Goal: Information Seeking & Learning: Learn about a topic

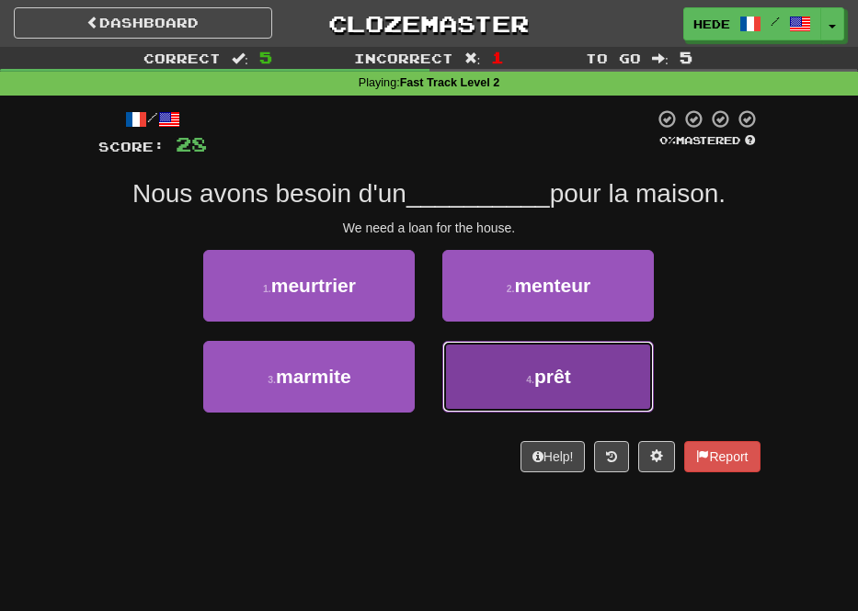
click at [484, 373] on button "4 . prêt" at bounding box center [547, 377] width 211 height 72
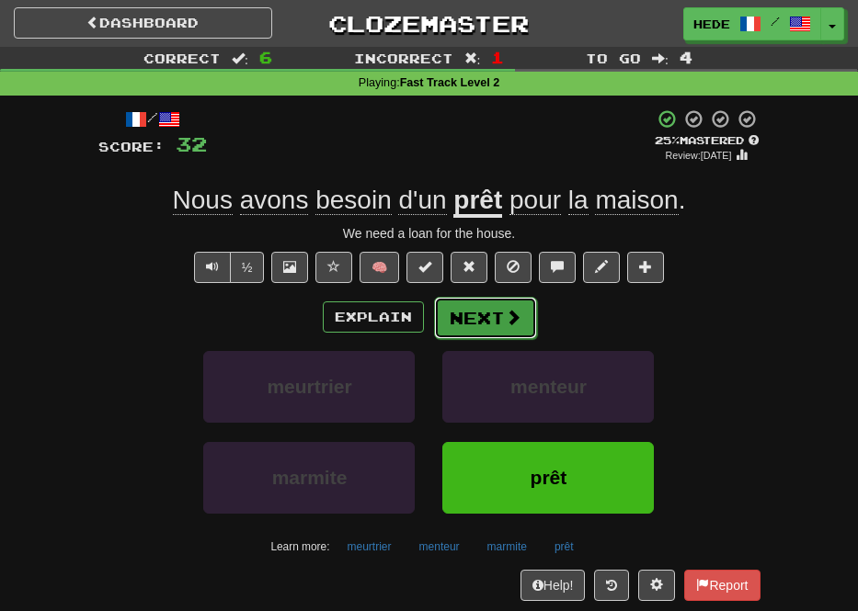
click at [491, 314] on button "Next" at bounding box center [485, 318] width 103 height 42
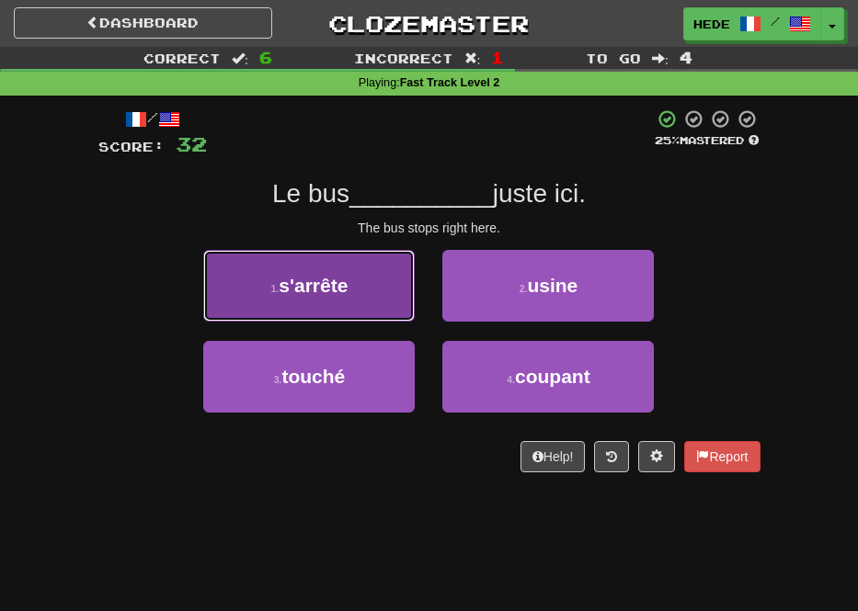
click at [371, 301] on button "1 . s'arrête" at bounding box center [308, 286] width 211 height 72
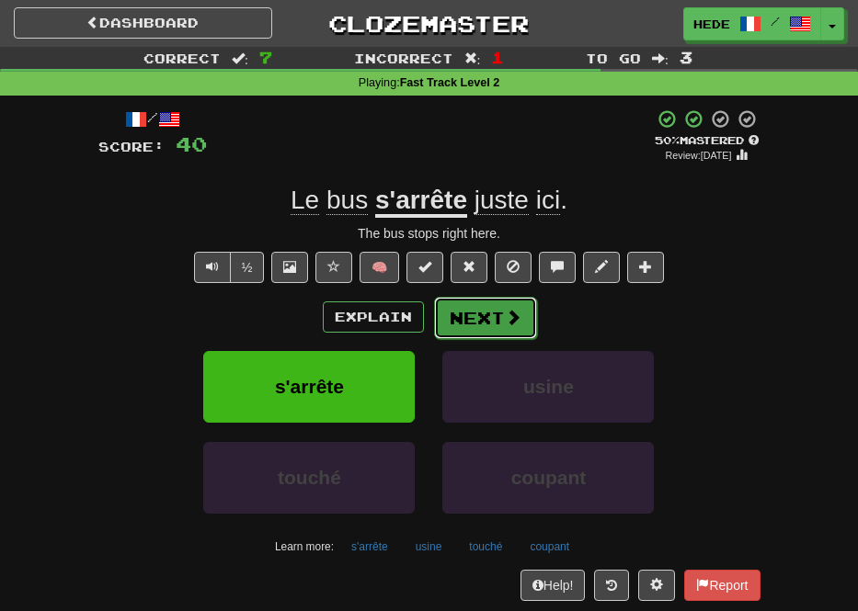
click at [471, 311] on button "Next" at bounding box center [485, 318] width 103 height 42
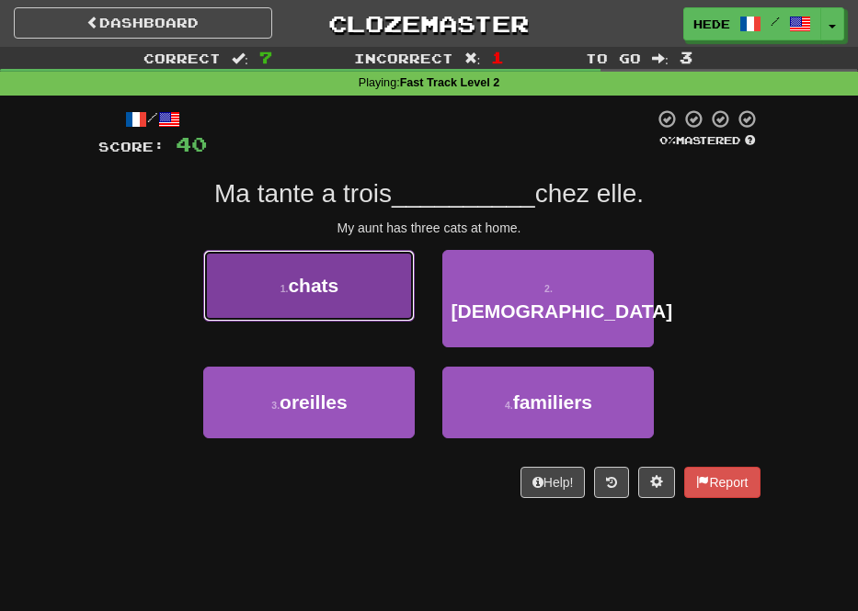
click at [328, 260] on button "1 . chats" at bounding box center [308, 286] width 211 height 72
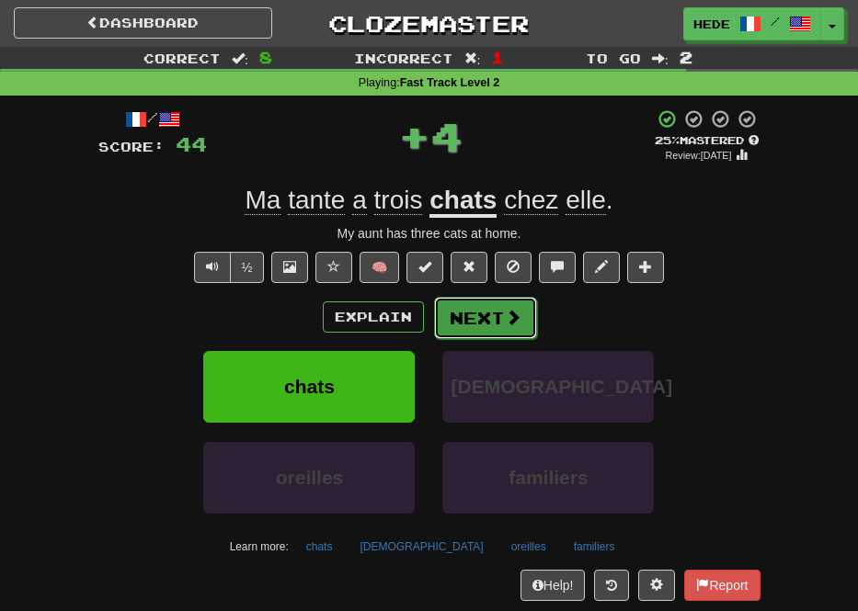
click at [483, 316] on button "Next" at bounding box center [485, 318] width 103 height 42
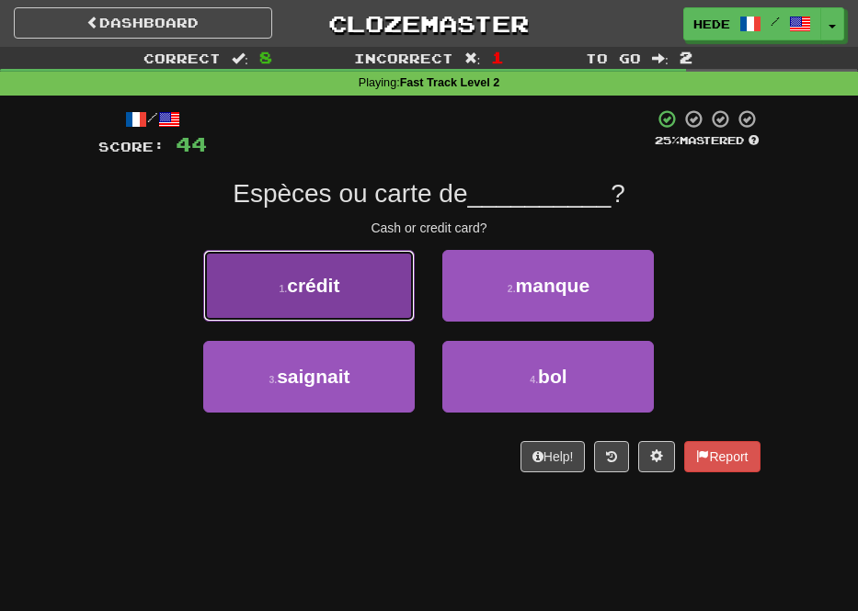
click at [304, 310] on button "1 . crédit" at bounding box center [308, 286] width 211 height 72
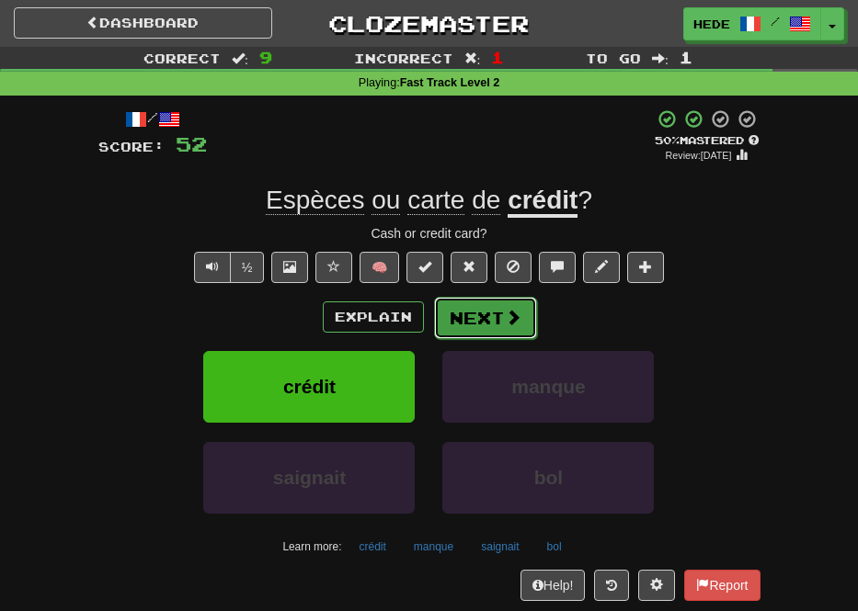
click at [501, 325] on button "Next" at bounding box center [485, 318] width 103 height 42
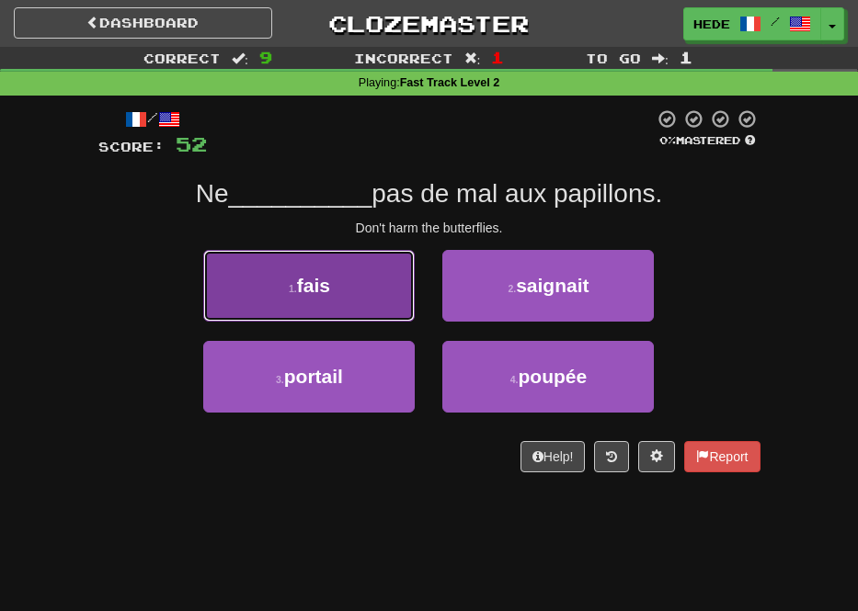
click at [392, 290] on button "1 . fais" at bounding box center [308, 286] width 211 height 72
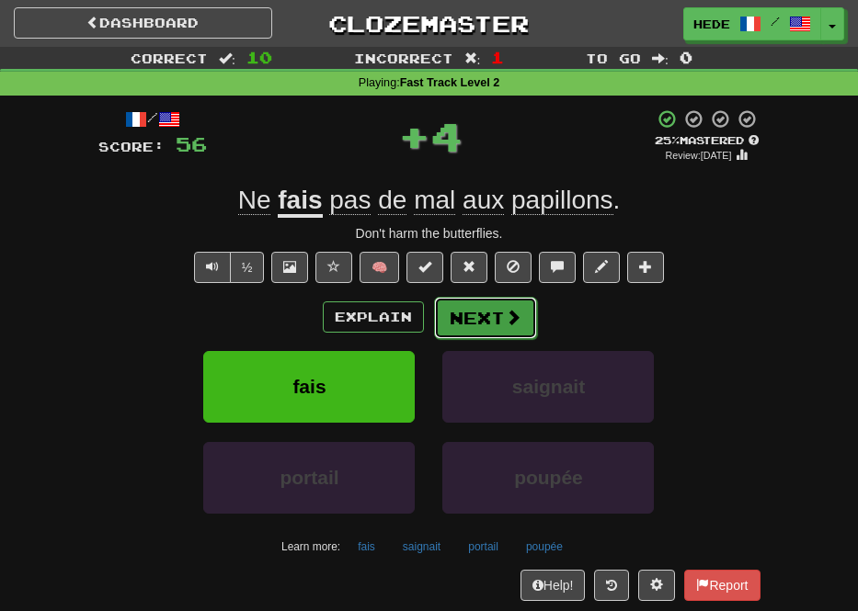
click at [487, 320] on button "Next" at bounding box center [485, 318] width 103 height 42
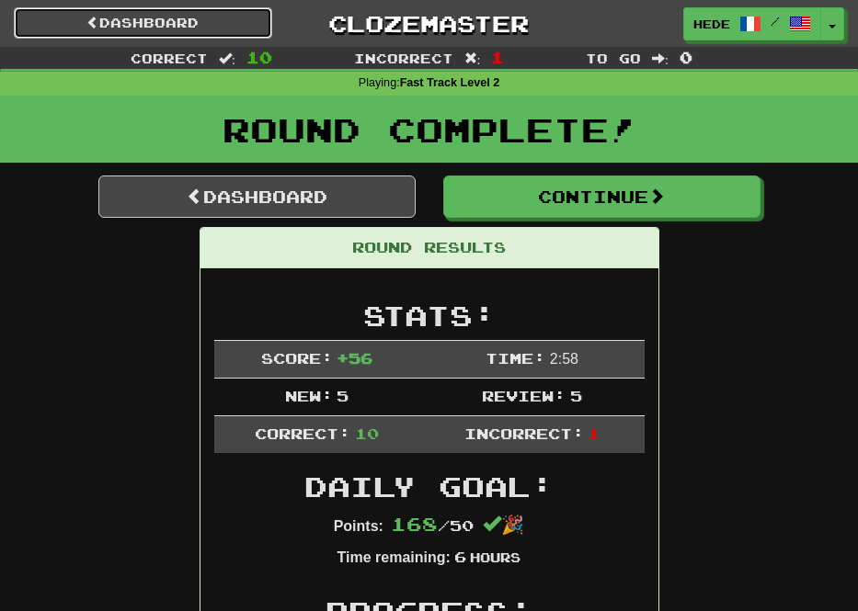
click at [244, 15] on link "Dashboard" at bounding box center [143, 22] width 258 height 31
